Goal: Task Accomplishment & Management: Manage account settings

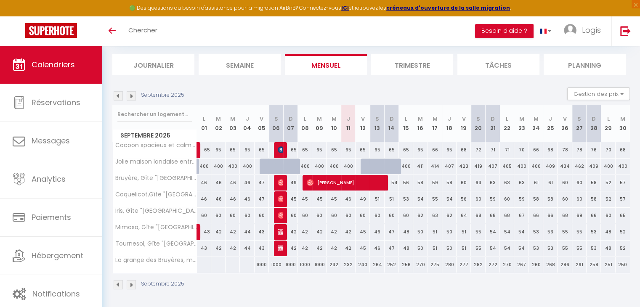
click at [132, 96] on img at bounding box center [131, 95] width 9 height 9
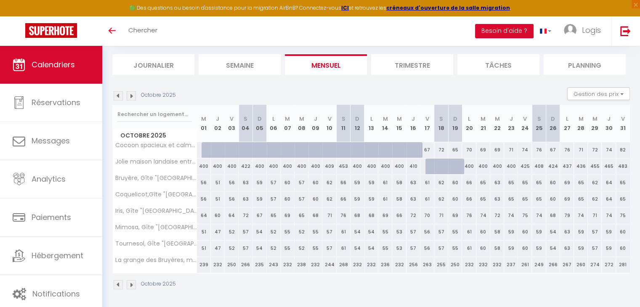
click at [117, 95] on img at bounding box center [118, 95] width 9 height 9
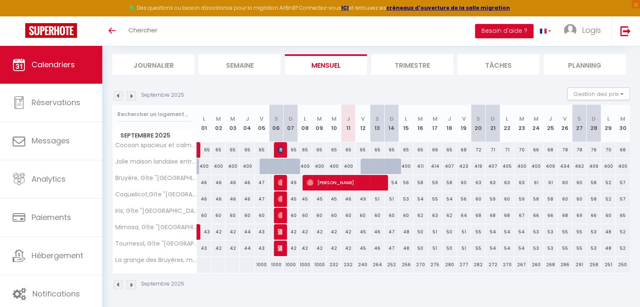
click at [129, 95] on img at bounding box center [131, 95] width 9 height 9
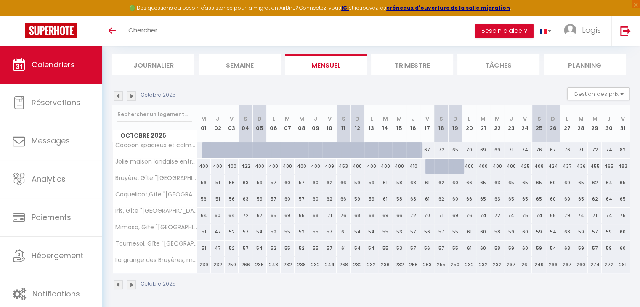
click at [117, 95] on img at bounding box center [118, 95] width 9 height 9
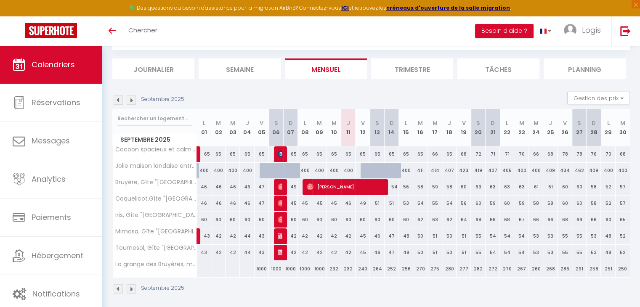
scroll to position [50, 0]
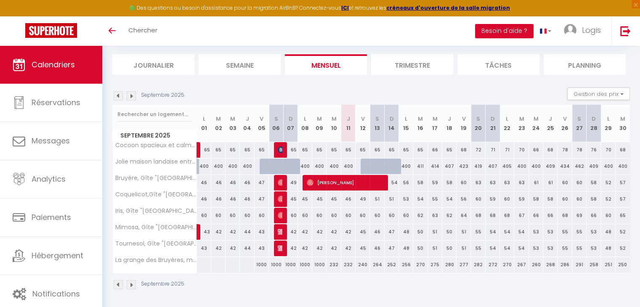
click at [132, 96] on img at bounding box center [131, 95] width 9 height 9
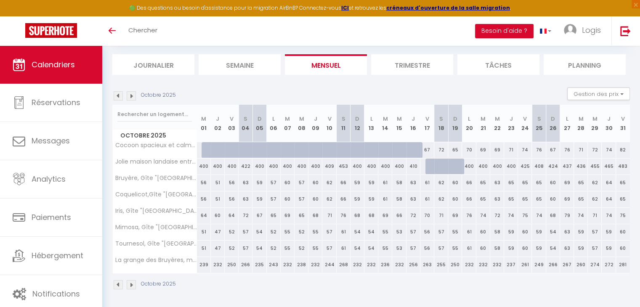
click at [408, 257] on div "256" at bounding box center [413, 265] width 14 height 16
type input "256"
type input "Jeu 16 Octobre 2025"
type input "Ven 17 Octobre 2025"
click at [408, 257] on div at bounding box center [320, 153] width 640 height 307
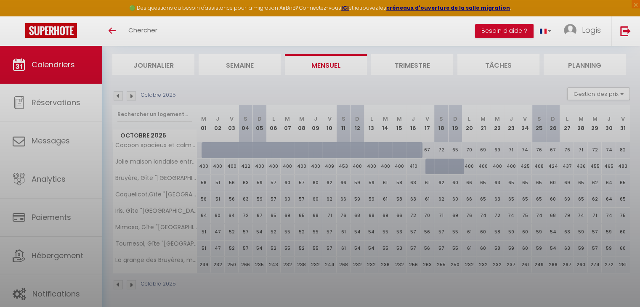
click at [408, 257] on div at bounding box center [320, 153] width 640 height 307
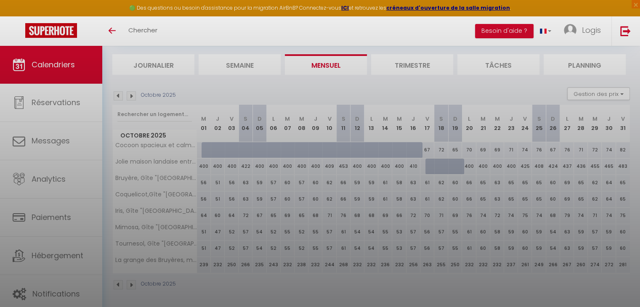
click at [408, 257] on div at bounding box center [320, 153] width 640 height 307
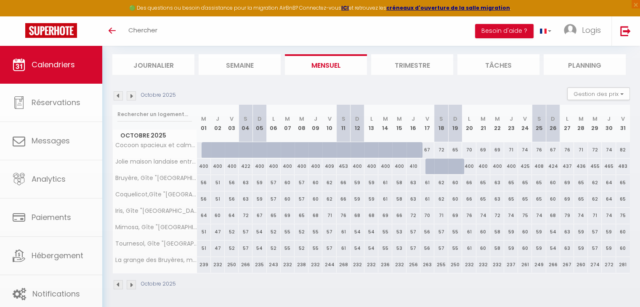
click at [408, 257] on div at bounding box center [320, 153] width 640 height 307
click at [408, 257] on body "🟢 Des questions ou besoin d'assistance pour la migration AirBnB? Connectez-vous…" at bounding box center [320, 152] width 640 height 312
click at [408, 257] on div "256" at bounding box center [413, 265] width 14 height 16
type input "256"
type input "Jeu 16 Octobre 2025"
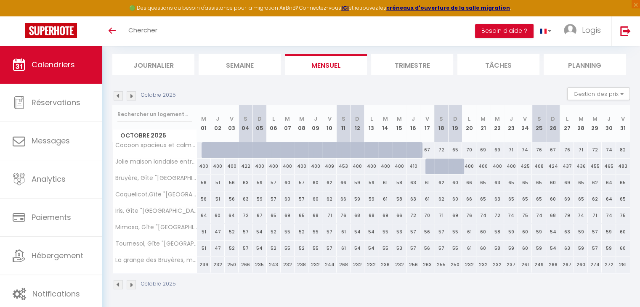
type input "Ven 17 Octobre 2025"
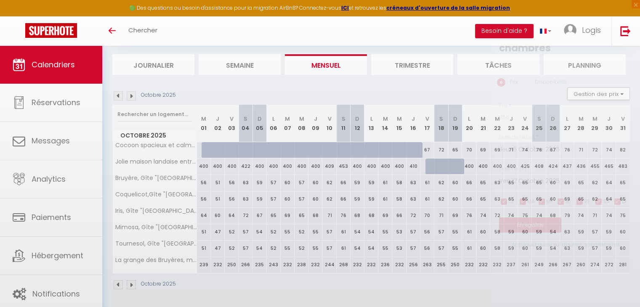
click at [408, 257] on div at bounding box center [320, 153] width 640 height 307
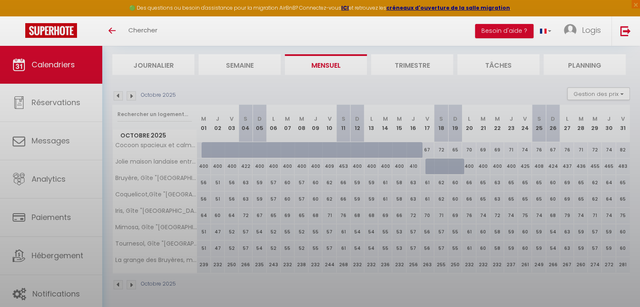
click at [408, 257] on div at bounding box center [320, 153] width 640 height 307
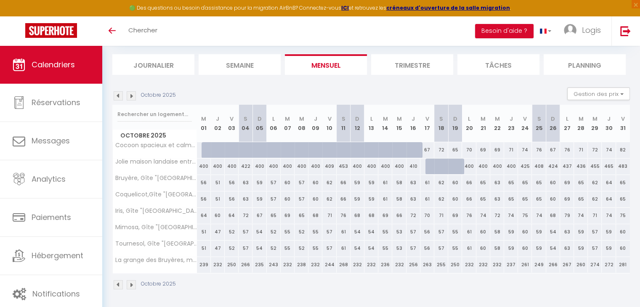
click at [408, 257] on div "256" at bounding box center [413, 265] width 14 height 16
click at [0, 0] on div at bounding box center [0, 0] width 0 height 0
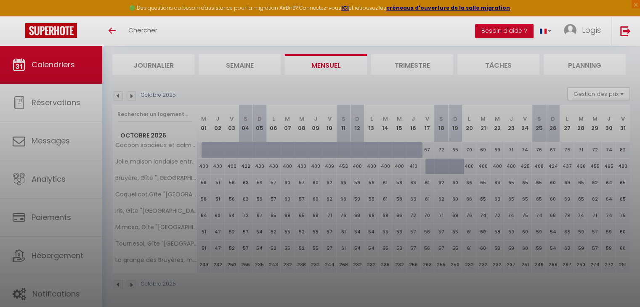
click at [408, 257] on div at bounding box center [320, 153] width 640 height 307
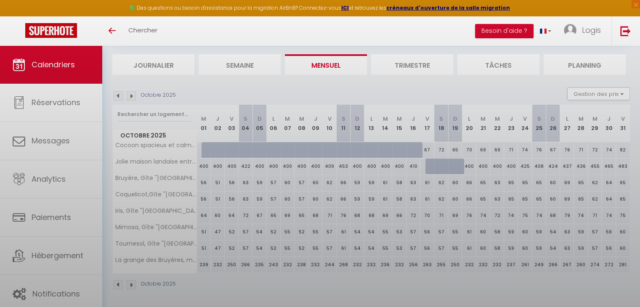
click at [408, 257] on div at bounding box center [320, 153] width 640 height 307
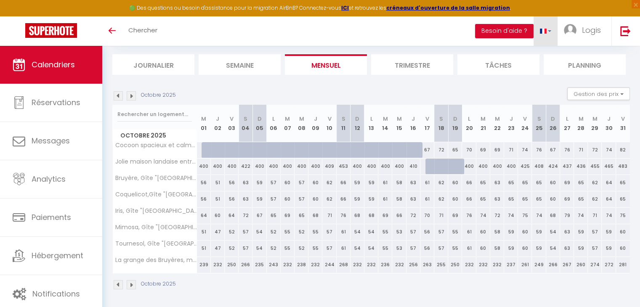
click at [544, 38] on link at bounding box center [545, 30] width 24 height 29
click at [47, 67] on span "Calendriers" at bounding box center [53, 64] width 43 height 11
click at [116, 93] on img at bounding box center [118, 95] width 9 height 9
